Goal: Information Seeking & Learning: Learn about a topic

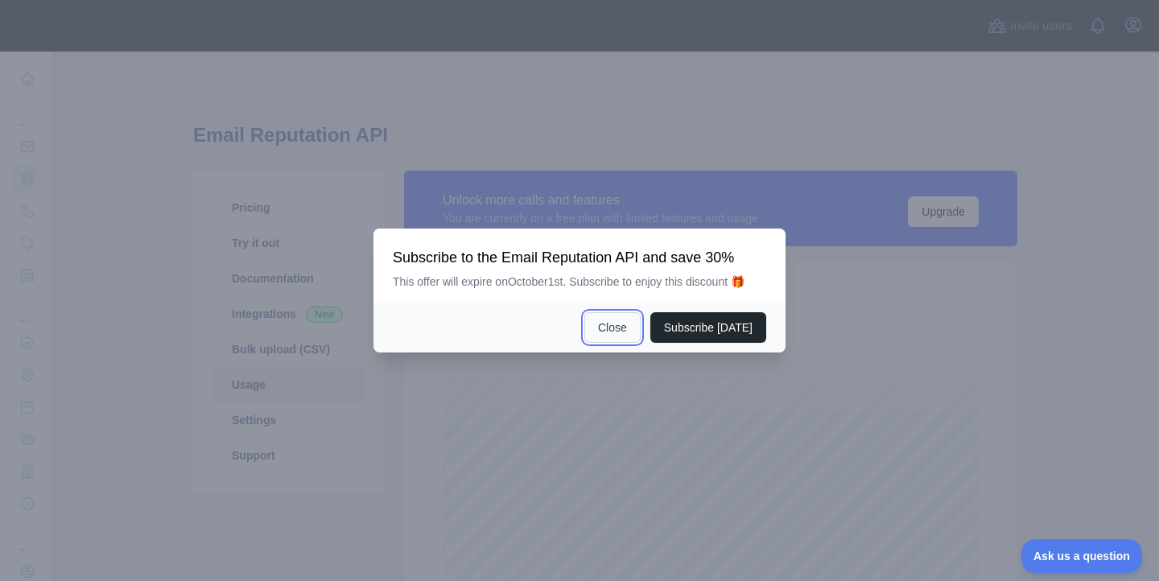
click at [604, 332] on button "Close" at bounding box center [612, 327] width 56 height 31
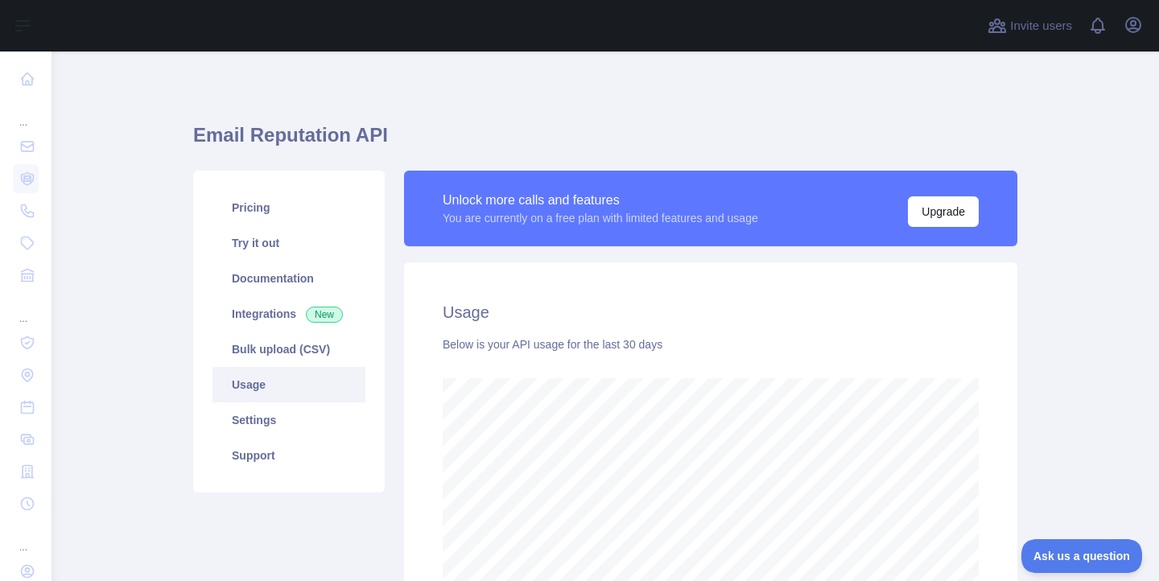
click at [287, 383] on link "Usage" at bounding box center [288, 384] width 153 height 35
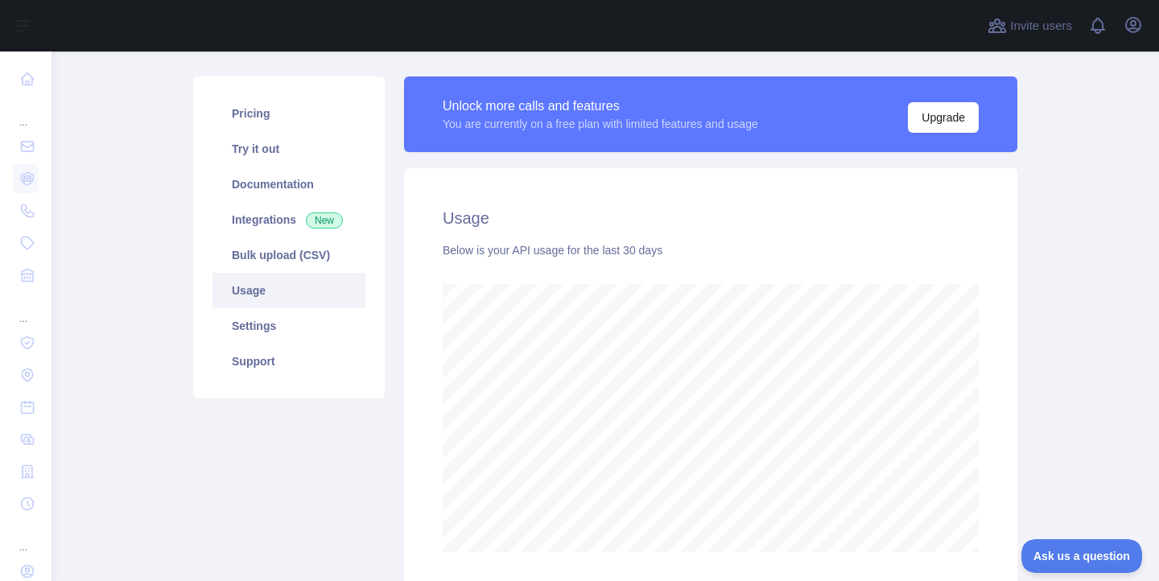
scroll to position [223, 0]
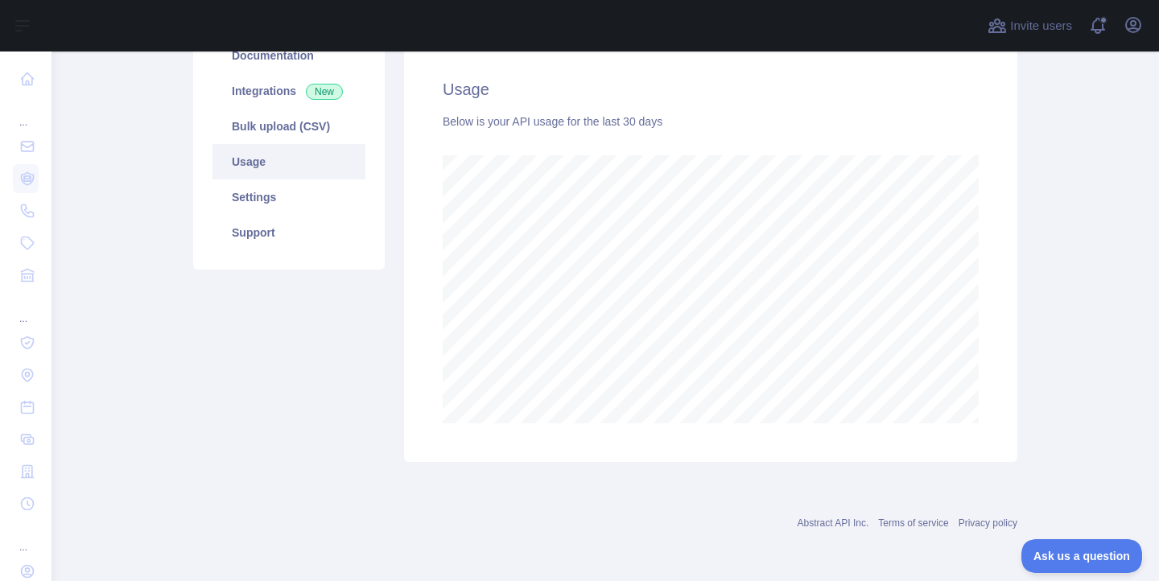
click at [246, 351] on div "Pricing Try it out Documentation Integrations New Bulk upload (CSV) Usage Setti…" at bounding box center [288, 205] width 211 height 514
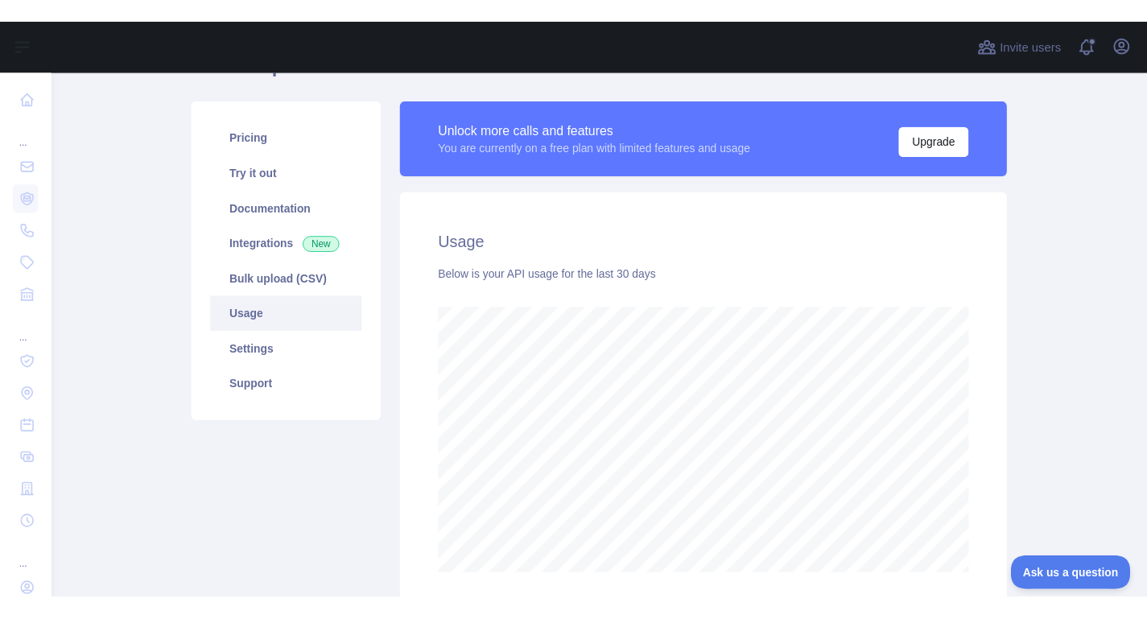
scroll to position [0, 0]
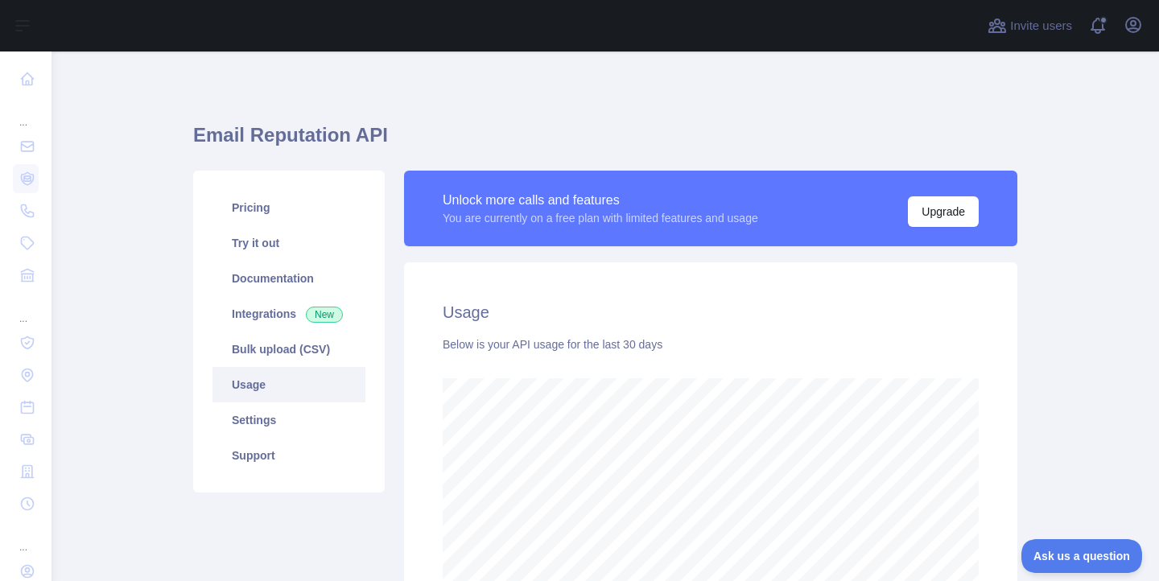
click at [1010, 113] on div "Email Reputation API Pricing Try it out Documentation Integrations New Bulk upl…" at bounding box center [605, 398] width 824 height 617
click at [735, 96] on div "Email Reputation API Pricing Try it out Documentation Integrations New Bulk upl…" at bounding box center [605, 398] width 824 height 617
click at [234, 142] on h1 "Email Reputation API" at bounding box center [605, 141] width 824 height 39
click at [233, 142] on h1 "Email Reputation API" at bounding box center [605, 141] width 824 height 39
click at [234, 142] on h1 "Email Reputation API" at bounding box center [605, 141] width 824 height 39
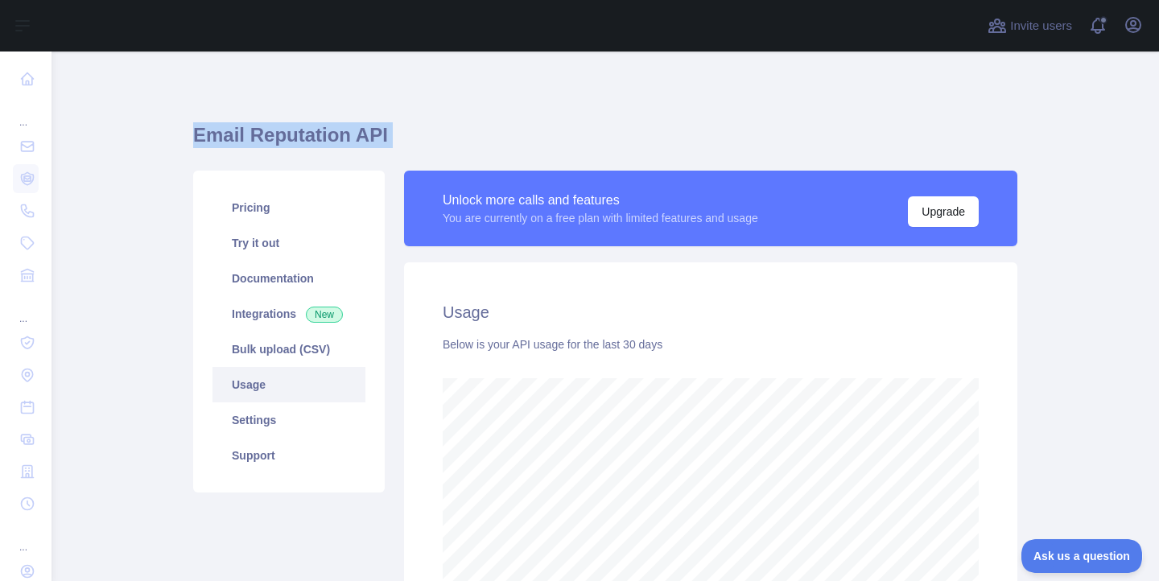
click at [182, 128] on main "Email Reputation API Pricing Try it out Documentation Integrations New Bulk upl…" at bounding box center [604, 315] width 1107 height 529
click at [193, 131] on h1 "Email Reputation API" at bounding box center [605, 141] width 824 height 39
drag, startPoint x: 180, startPoint y: 119, endPoint x: 161, endPoint y: 117, distance: 19.4
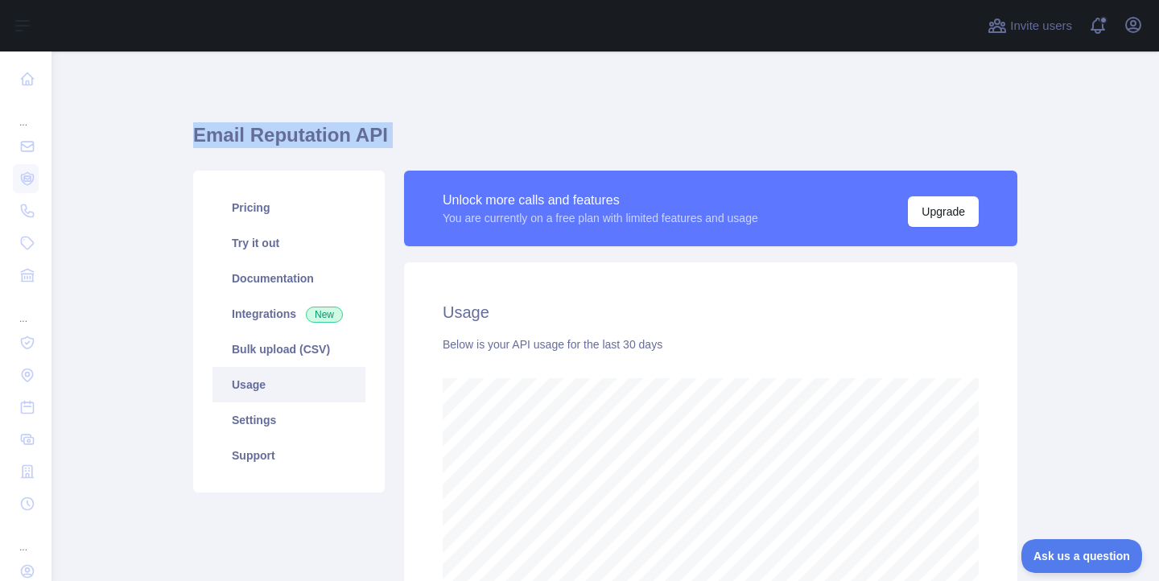
click at [179, 119] on main "Email Reputation API Pricing Try it out Documentation Integrations New Bulk upl…" at bounding box center [604, 315] width 1107 height 529
drag, startPoint x: 367, startPoint y: 93, endPoint x: 415, endPoint y: 72, distance: 52.9
click at [363, 92] on div "Email Reputation API Pricing Try it out Documentation Integrations New Bulk upl…" at bounding box center [605, 398] width 824 height 617
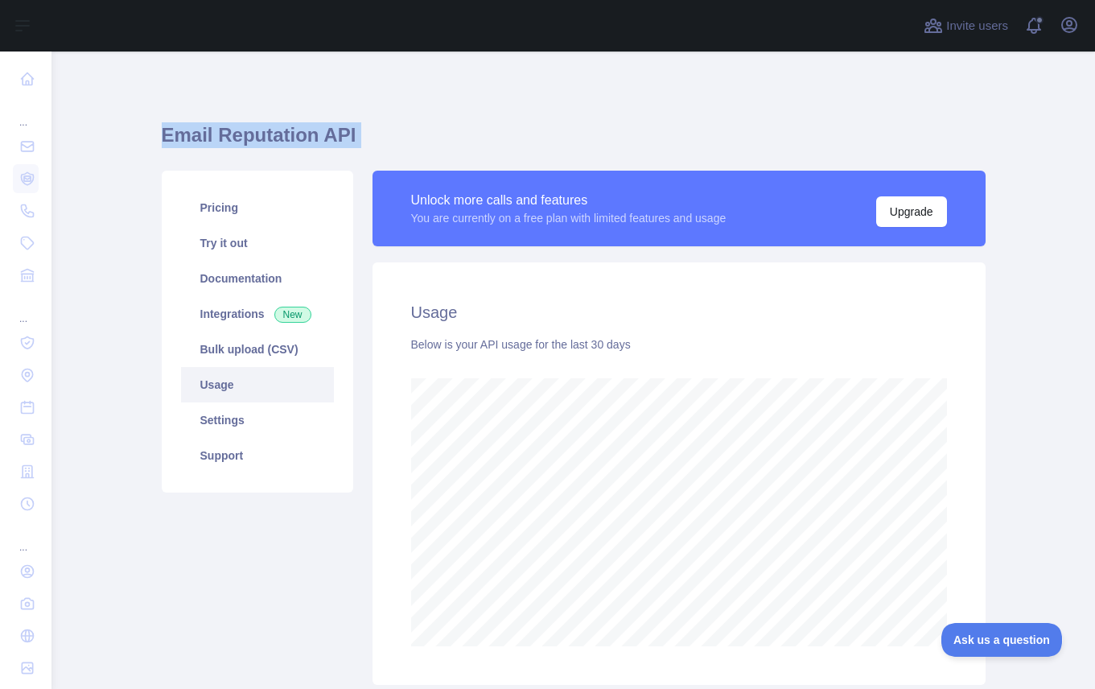
scroll to position [803996, 803601]
click at [302, 154] on h1 "Email Reputation API" at bounding box center [574, 141] width 824 height 39
click at [284, 139] on h1 "Email Reputation API" at bounding box center [574, 141] width 824 height 39
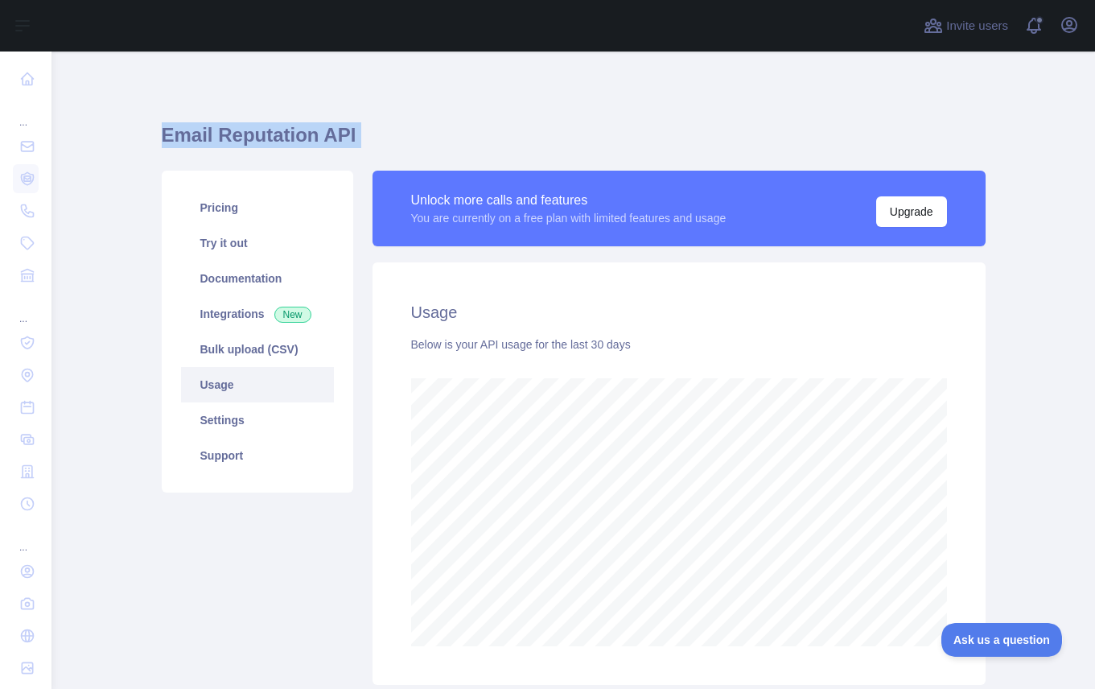
click at [336, 132] on h1 "Email Reputation API" at bounding box center [574, 141] width 824 height 39
click at [313, 134] on h1 "Email Reputation API" at bounding box center [574, 141] width 824 height 39
click at [288, 132] on h1 "Email Reputation API" at bounding box center [574, 141] width 824 height 39
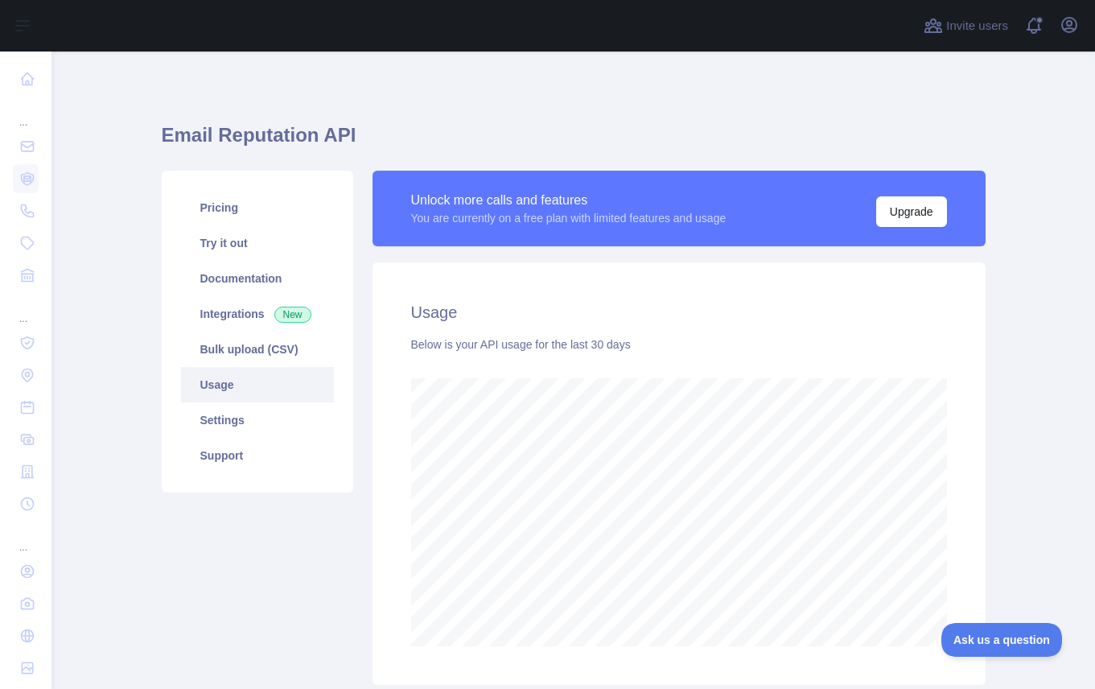
click at [214, 132] on h1 "Email Reputation API" at bounding box center [574, 141] width 824 height 39
click at [215, 132] on h1 "Email Reputation API" at bounding box center [574, 141] width 824 height 39
click at [203, 124] on h1 "Email Reputation API" at bounding box center [574, 141] width 824 height 39
click at [196, 114] on div "Email Reputation API Pricing Try it out Documentation Integrations New Bulk upl…" at bounding box center [574, 398] width 824 height 617
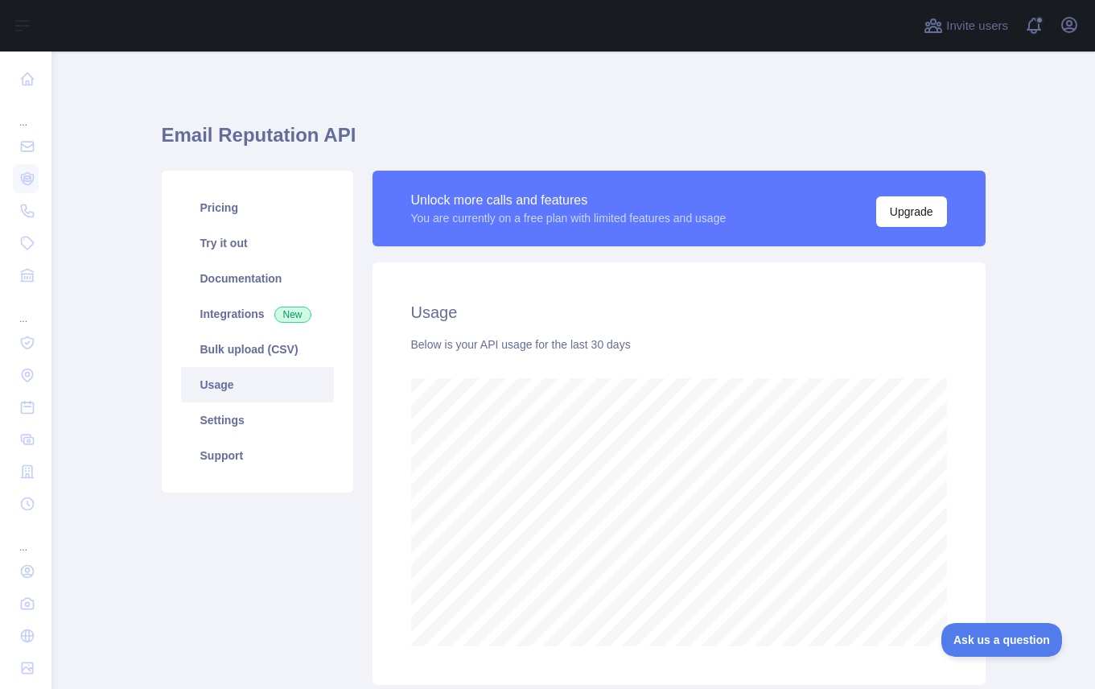
click at [237, 74] on div "Email Reputation API Pricing Try it out Documentation Integrations New Bulk upl…" at bounding box center [574, 427] width 824 height 752
click at [273, 124] on h1 "Email Reputation API" at bounding box center [574, 141] width 824 height 39
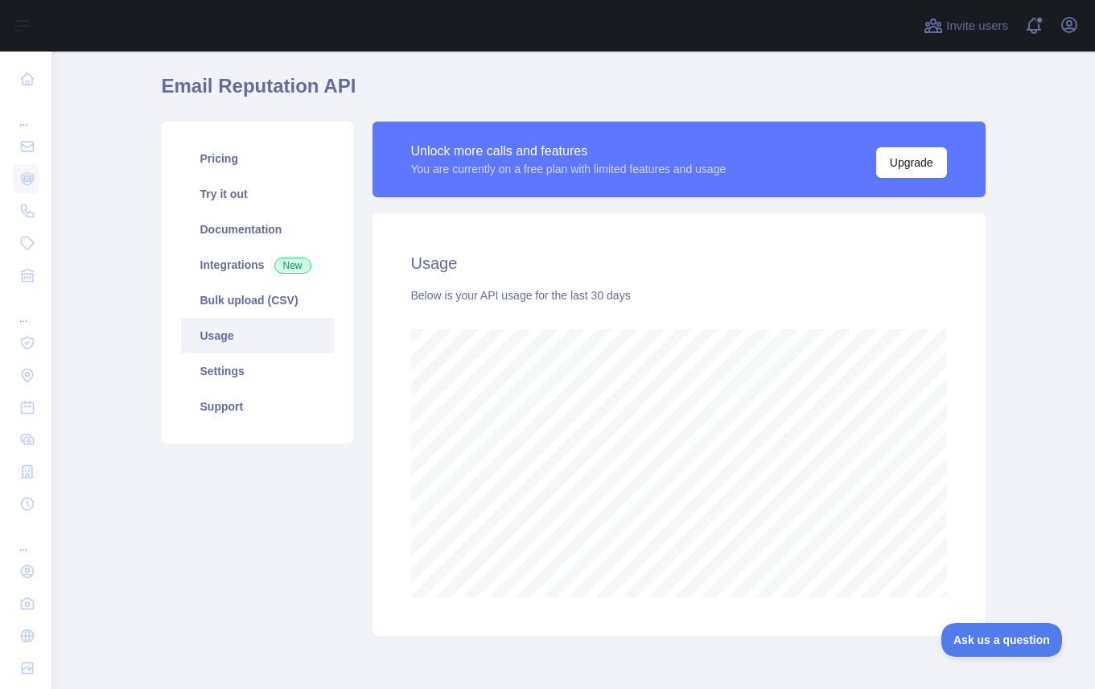
click at [758, 241] on div "Usage Below is your API usage for the last 30 days" at bounding box center [679, 424] width 613 height 422
click at [631, 192] on div "Unlock more calls and features You are currently on a free plan with limited fe…" at bounding box center [679, 159] width 613 height 76
click at [518, 144] on div "Unlock more calls and features" at bounding box center [568, 151] width 315 height 19
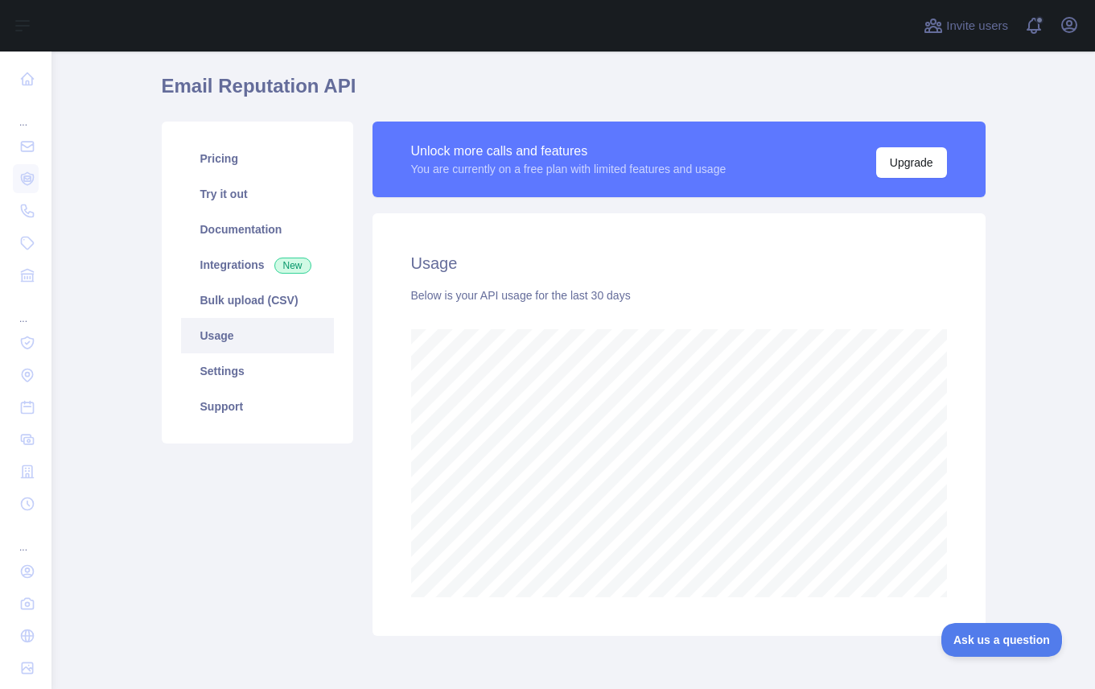
click at [466, 100] on h1 "Email Reputation API" at bounding box center [574, 92] width 824 height 39
click at [188, 102] on h1 "Email Reputation API" at bounding box center [574, 92] width 824 height 39
click at [171, 80] on h1 "Email Reputation API" at bounding box center [574, 92] width 824 height 39
drag, startPoint x: 171, startPoint y: 80, endPoint x: 185, endPoint y: 79, distance: 13.7
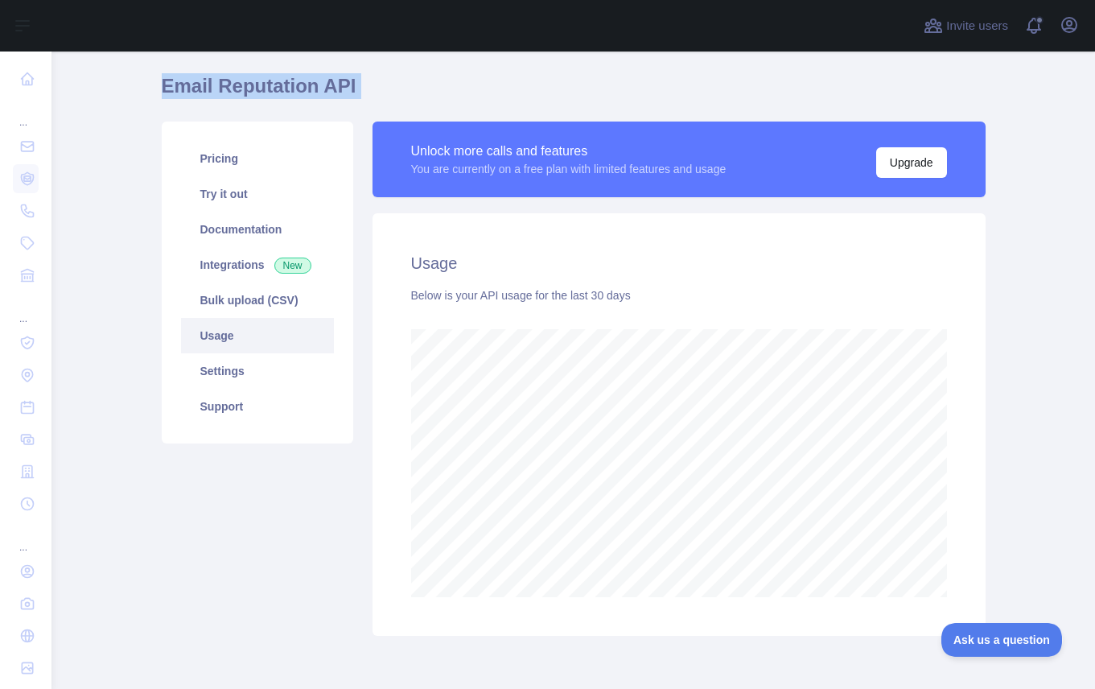
click at [171, 80] on h1 "Email Reputation API" at bounding box center [574, 92] width 824 height 39
click at [249, 61] on div "Email Reputation API Pricing Try it out Documentation Integrations New Bulk upl…" at bounding box center [574, 349] width 824 height 617
click at [685, 101] on h1 "Email Reputation API" at bounding box center [574, 92] width 824 height 39
